Goal: Task Accomplishment & Management: Use online tool/utility

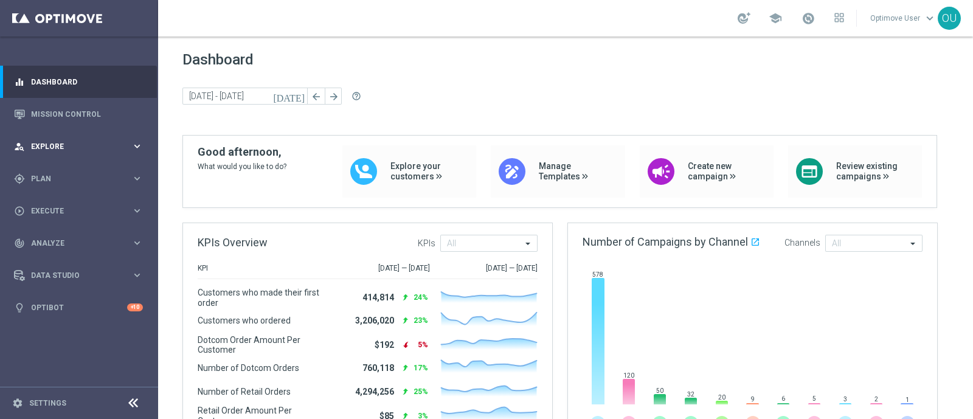
click at [63, 146] on span "Explore" at bounding box center [81, 146] width 100 height 7
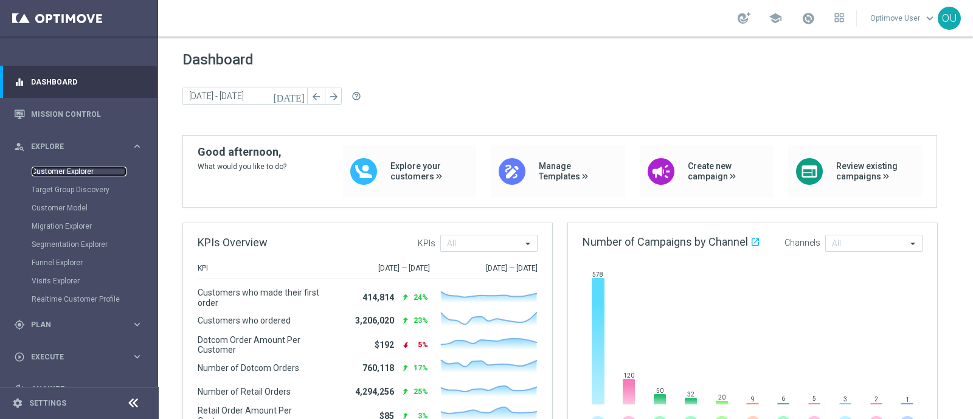
click at [91, 172] on link "Customer Explorer" at bounding box center [79, 172] width 95 height 10
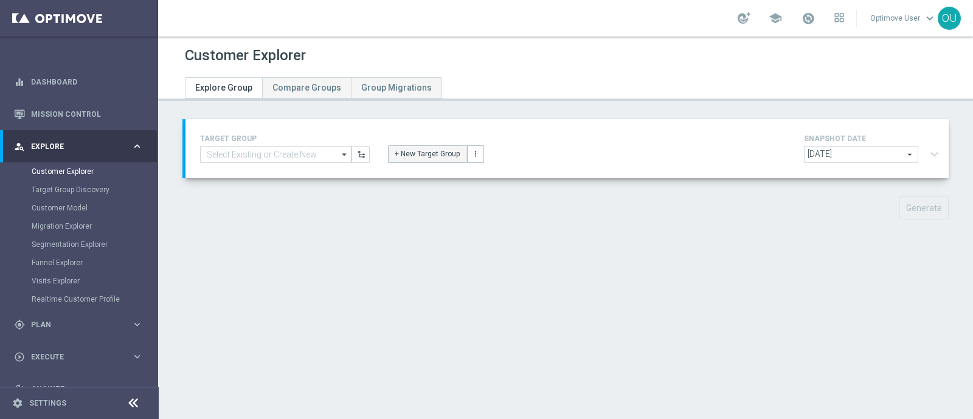
click at [422, 152] on button "+ New Target Group" at bounding box center [427, 153] width 78 height 17
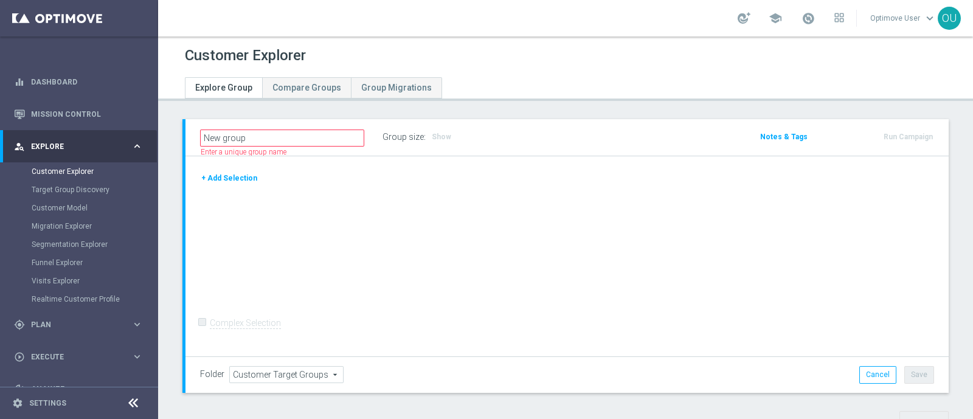
click at [237, 178] on button "+ Add Selection" at bounding box center [229, 178] width 58 height 13
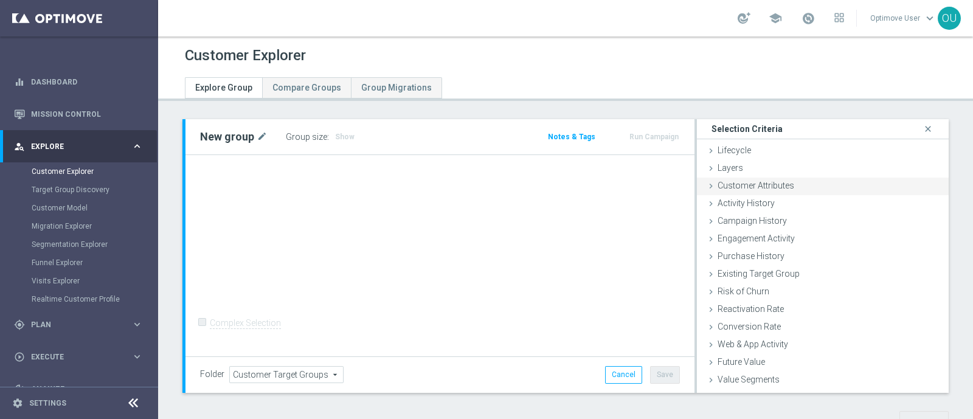
click at [812, 187] on div "Customer Attributes done" at bounding box center [823, 187] width 252 height 18
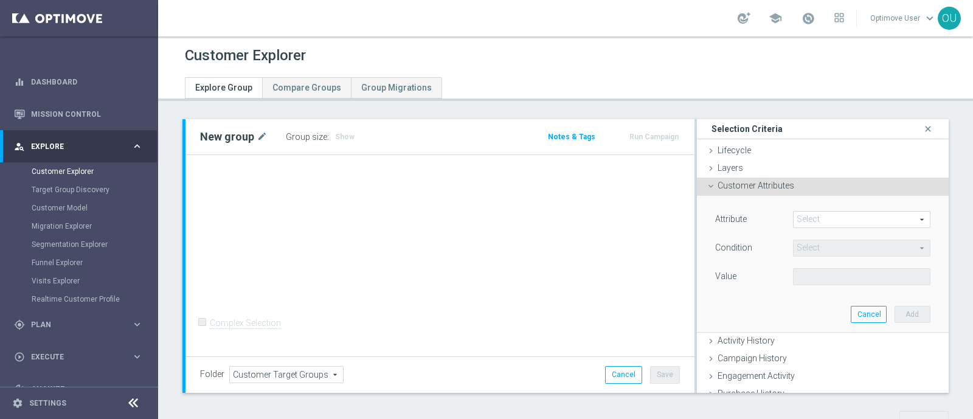
click at [827, 220] on span at bounding box center [862, 220] width 136 height 16
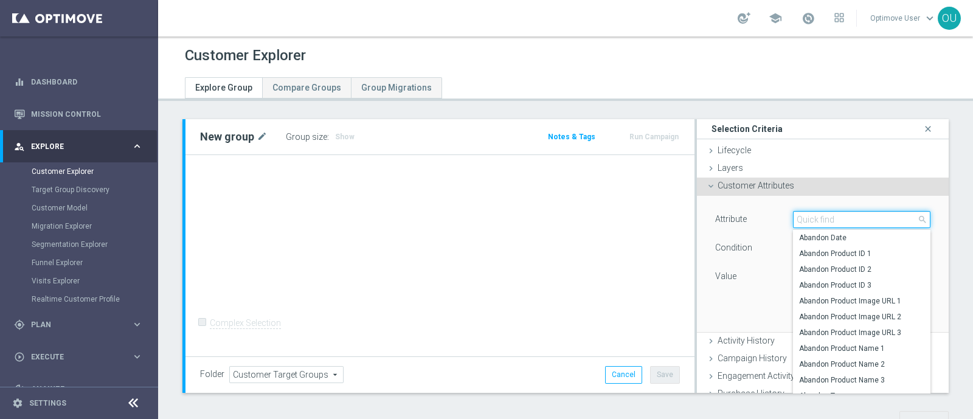
click at [827, 220] on input "search" at bounding box center [861, 219] width 137 height 17
type input "ocp"
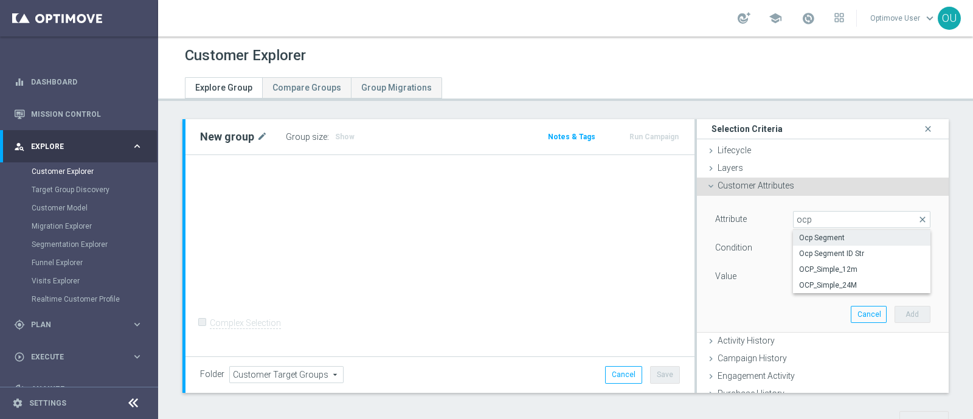
click at [830, 235] on span "Ocp Segment" at bounding box center [861, 238] width 125 height 10
type input "Ocp Segment"
click at [810, 244] on span "Equals" at bounding box center [862, 248] width 136 height 16
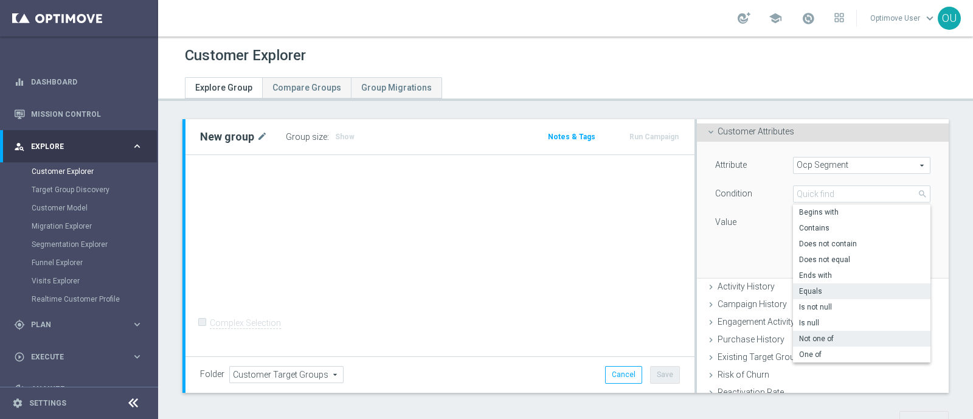
scroll to position [75, 0]
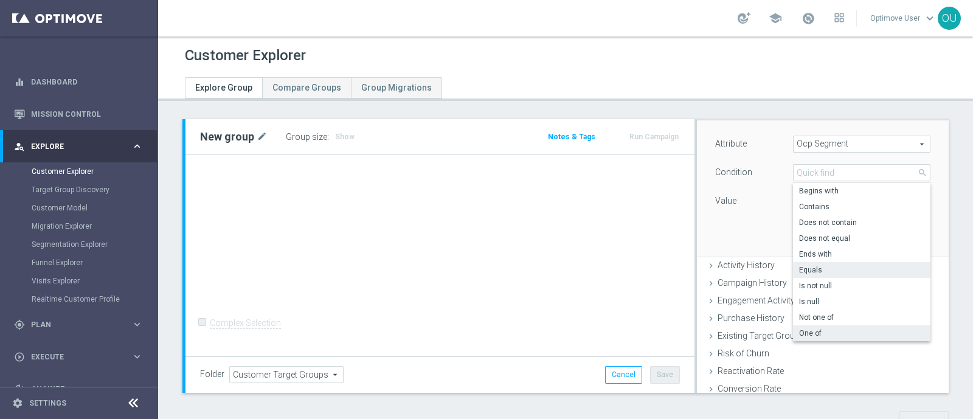
click at [833, 331] on span "One of" at bounding box center [861, 333] width 125 height 10
type input "One of"
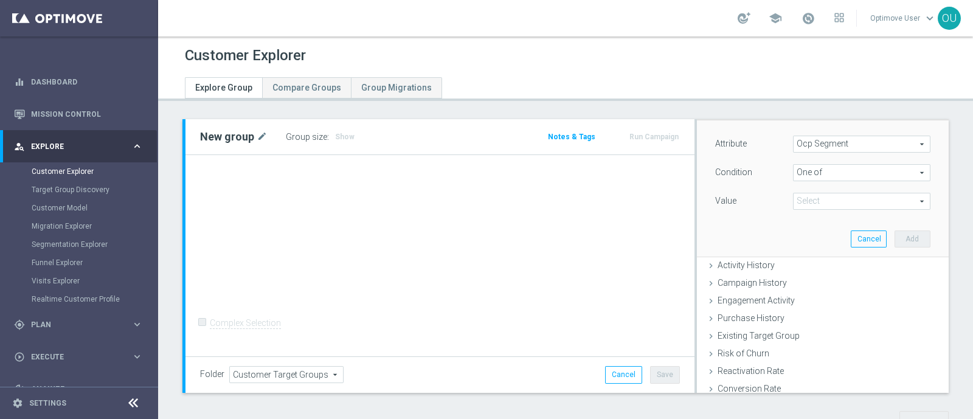
click at [821, 193] on span at bounding box center [862, 201] width 136 height 16
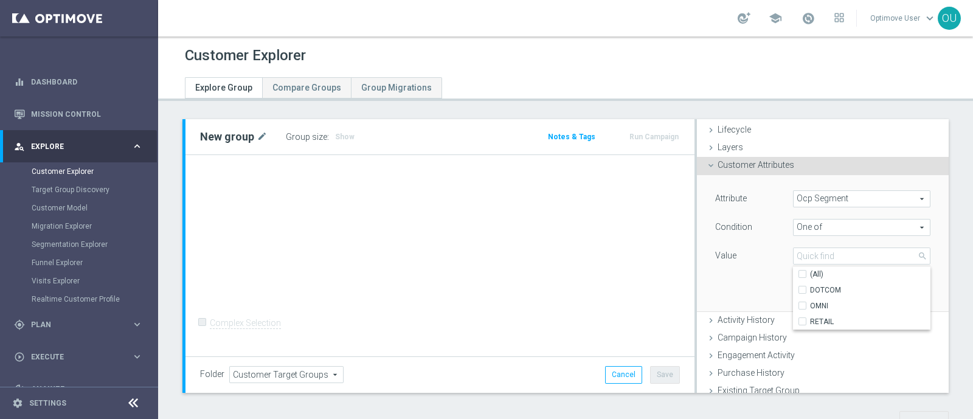
scroll to position [0, 0]
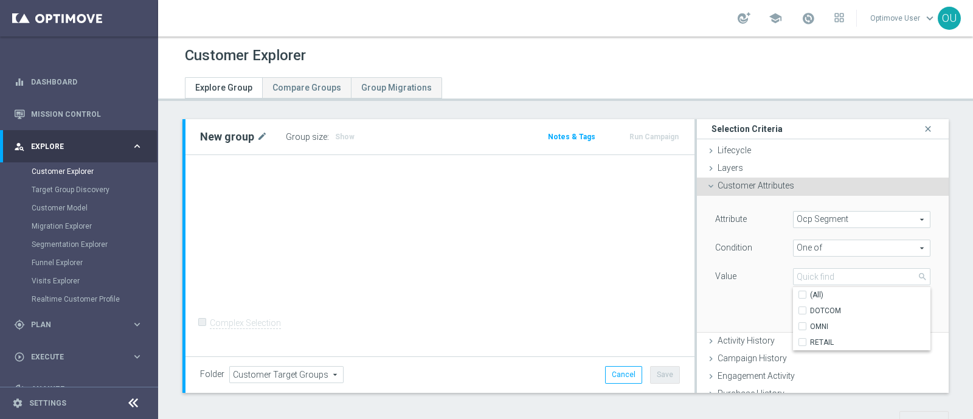
click at [140, 398] on icon at bounding box center [133, 403] width 15 height 15
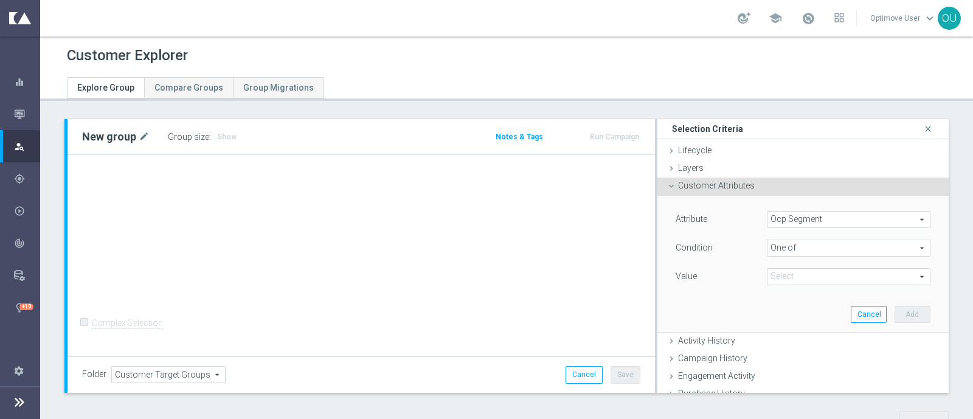
click at [768, 279] on span at bounding box center [849, 277] width 162 height 16
click at [11, 397] on footer "settings Settings" at bounding box center [20, 387] width 40 height 64
click at [15, 400] on icon at bounding box center [19, 402] width 15 height 15
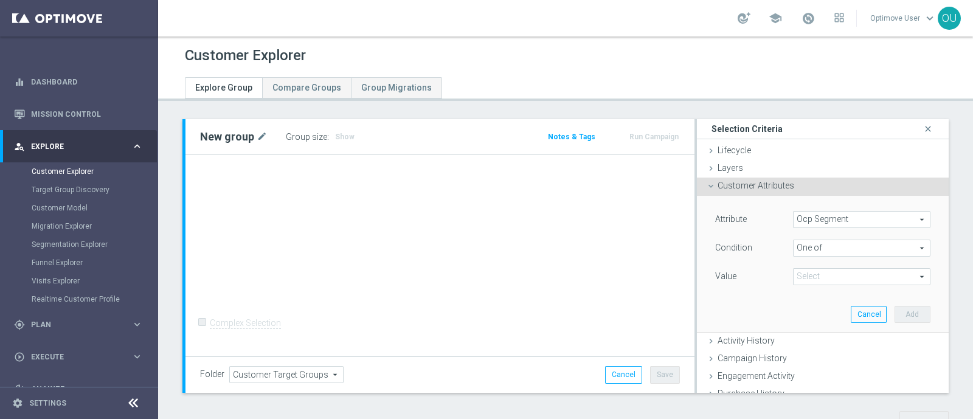
click at [901, 279] on span at bounding box center [862, 277] width 136 height 16
click at [729, 284] on div "Value" at bounding box center [745, 277] width 78 height 19
